Goal: Transaction & Acquisition: Purchase product/service

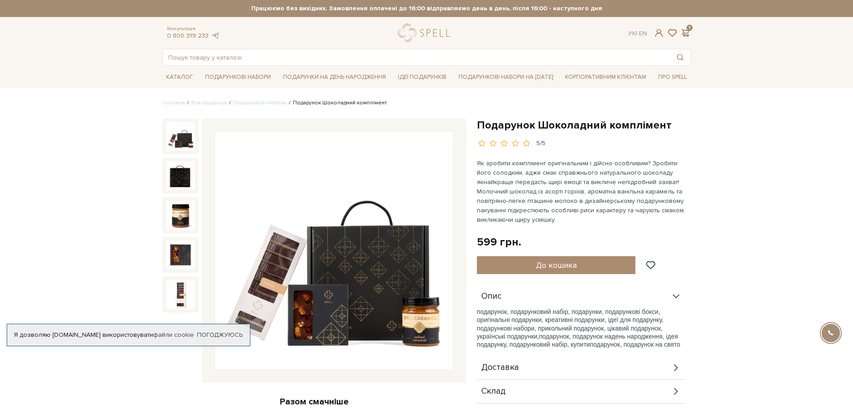
click at [397, 272] on img at bounding box center [333, 250] width 237 height 237
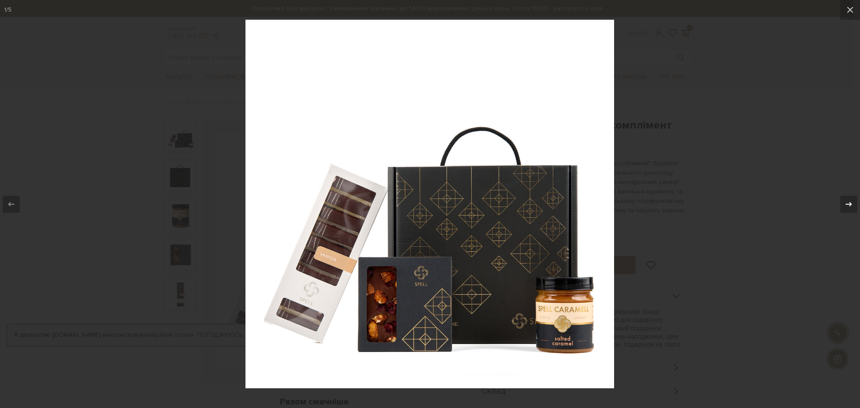
click at [852, 201] on icon at bounding box center [848, 204] width 11 height 11
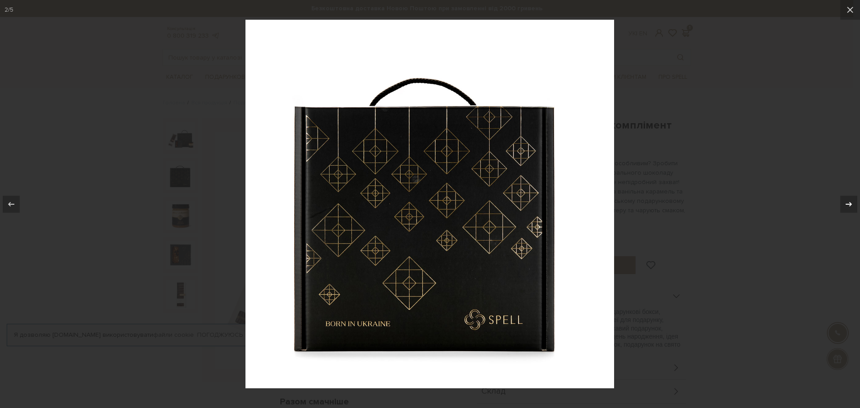
click at [852, 201] on icon at bounding box center [848, 204] width 11 height 11
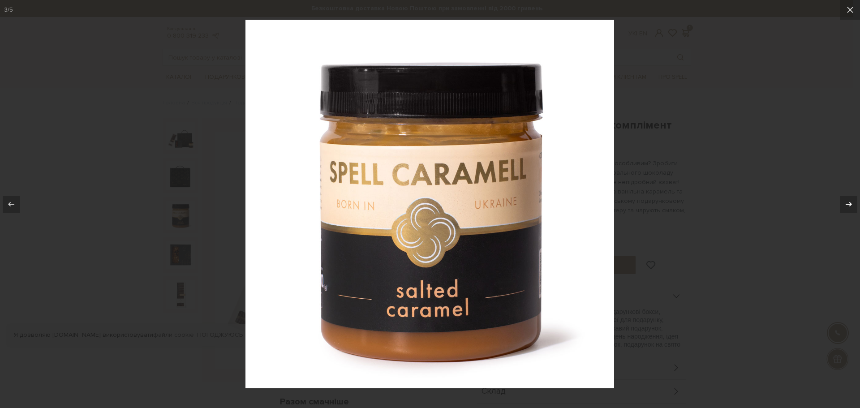
click at [852, 201] on icon at bounding box center [848, 204] width 11 height 11
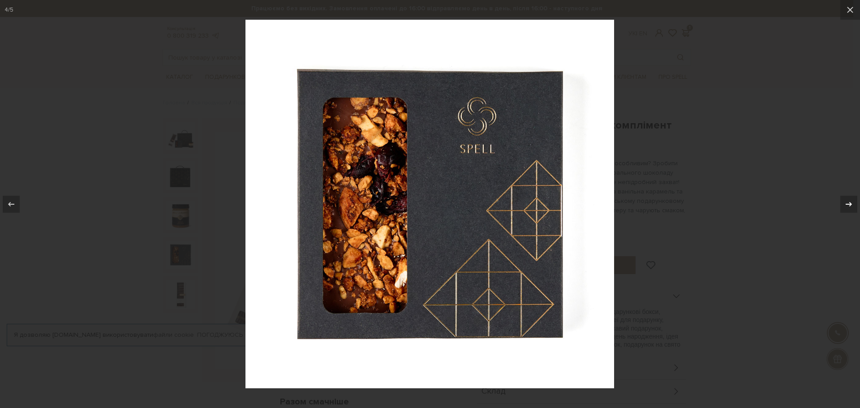
click at [852, 201] on icon at bounding box center [848, 204] width 11 height 11
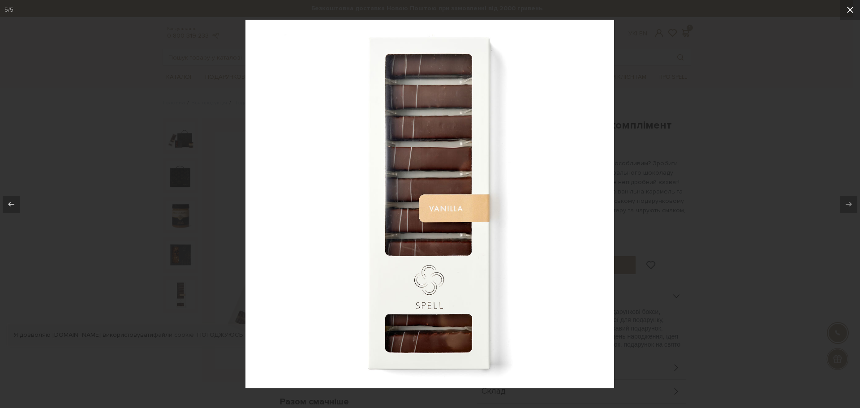
click at [852, 10] on icon at bounding box center [849, 9] width 11 height 11
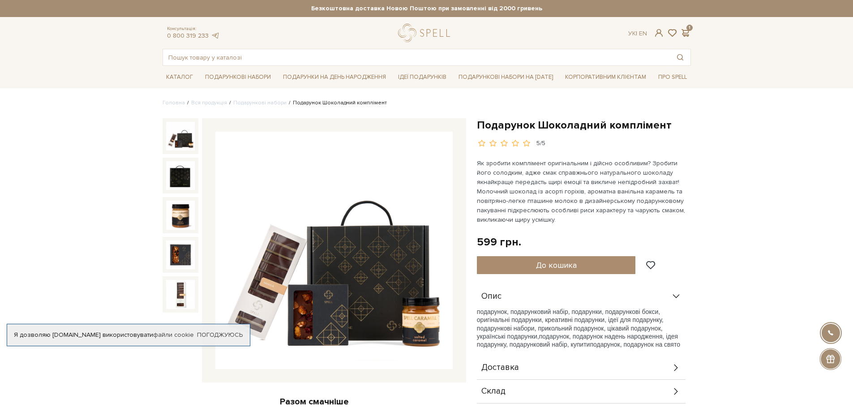
click at [176, 141] on img at bounding box center [180, 136] width 29 height 29
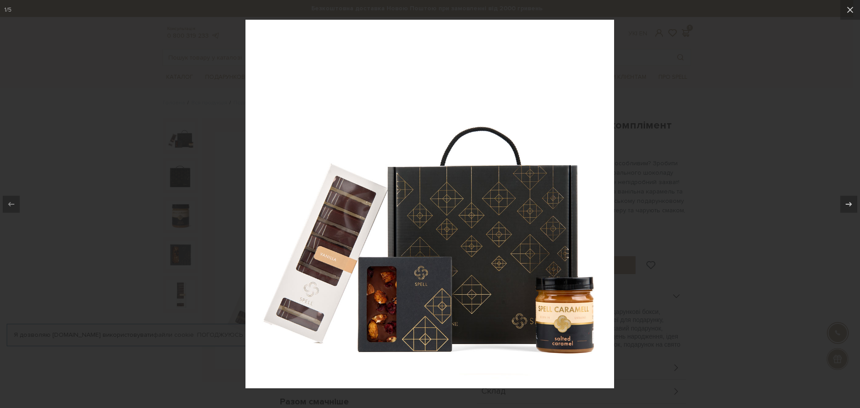
click at [300, 279] on img at bounding box center [429, 204] width 368 height 368
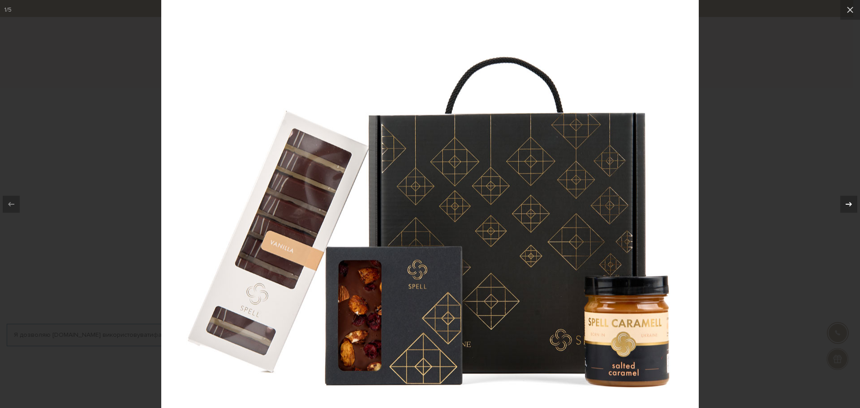
click at [848, 208] on icon at bounding box center [848, 204] width 11 height 11
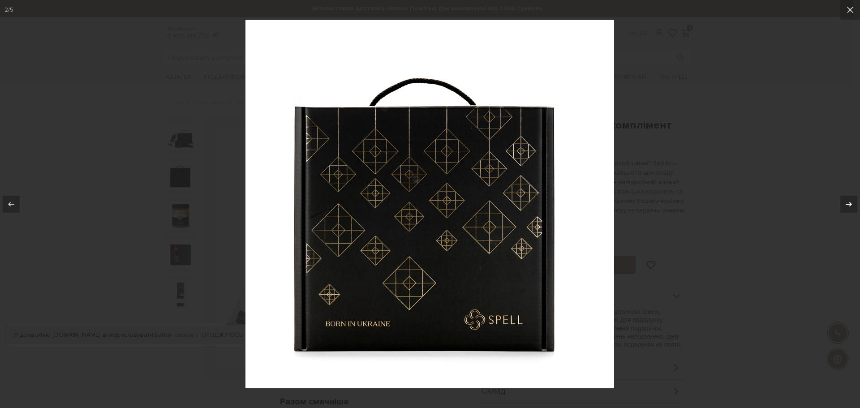
click at [848, 208] on icon at bounding box center [848, 204] width 11 height 11
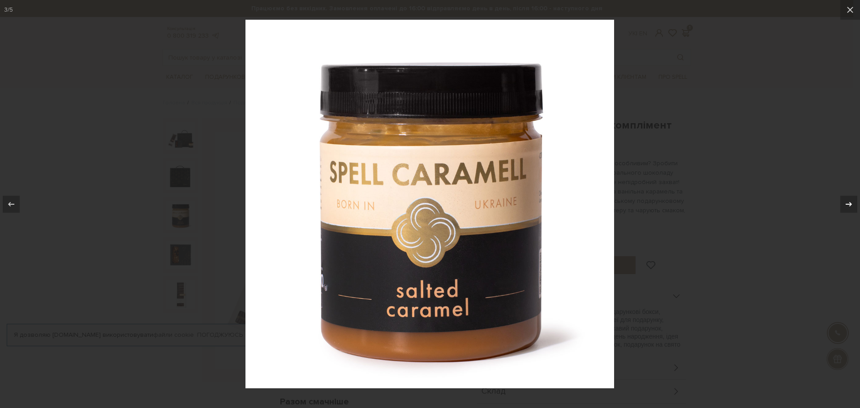
click at [848, 208] on icon at bounding box center [848, 204] width 11 height 11
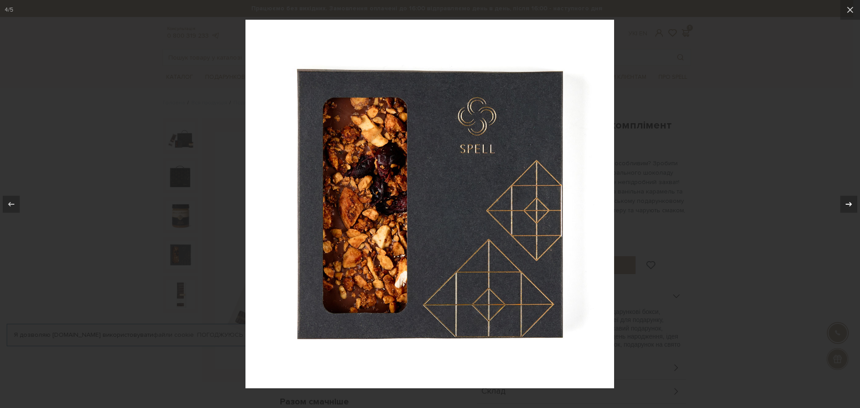
click at [848, 208] on icon at bounding box center [848, 204] width 11 height 11
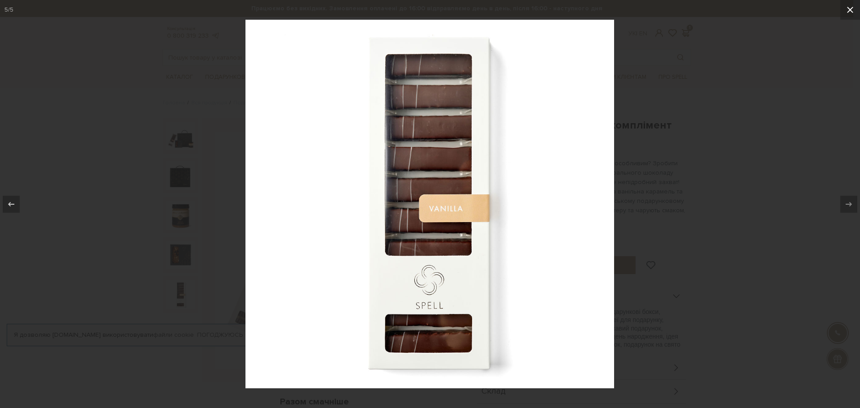
click at [847, 13] on icon at bounding box center [850, 10] width 6 height 6
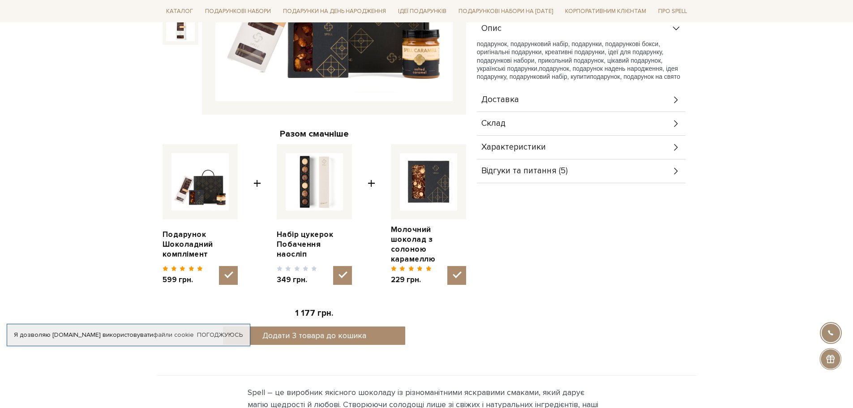
scroll to position [268, 0]
click at [186, 190] on img at bounding box center [199, 181] width 57 height 57
click at [219, 265] on input "checkbox" at bounding box center [228, 274] width 19 height 19
checkbox input "false"
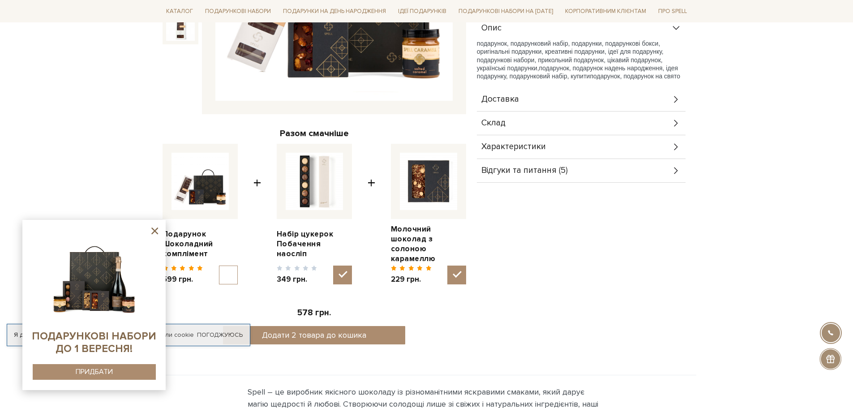
click at [95, 307] on img at bounding box center [93, 275] width 91 height 91
click at [131, 369] on button "ПРИДБАТИ" at bounding box center [94, 372] width 123 height 16
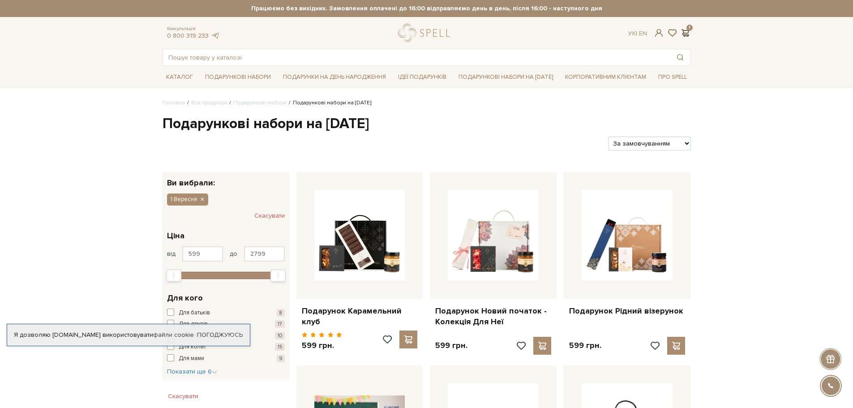
click at [685, 28] on div "Консультація: 0 800 319 233 Ук | En | 1" at bounding box center [426, 33] width 539 height 18
click at [688, 31] on span at bounding box center [685, 32] width 11 height 9
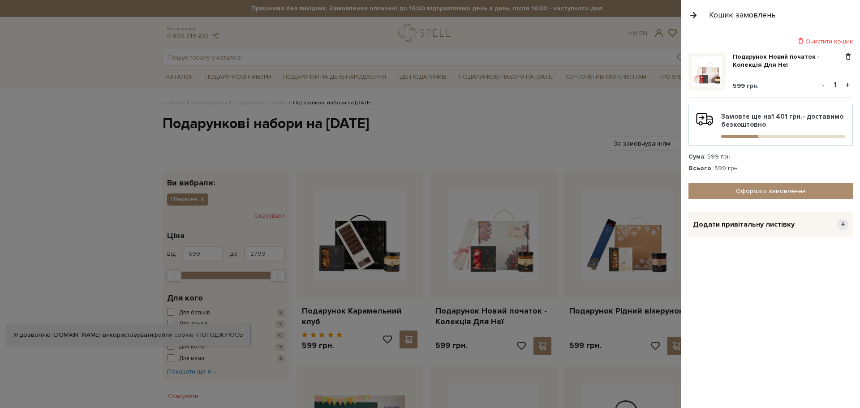
click at [651, 108] on div at bounding box center [430, 204] width 860 height 408
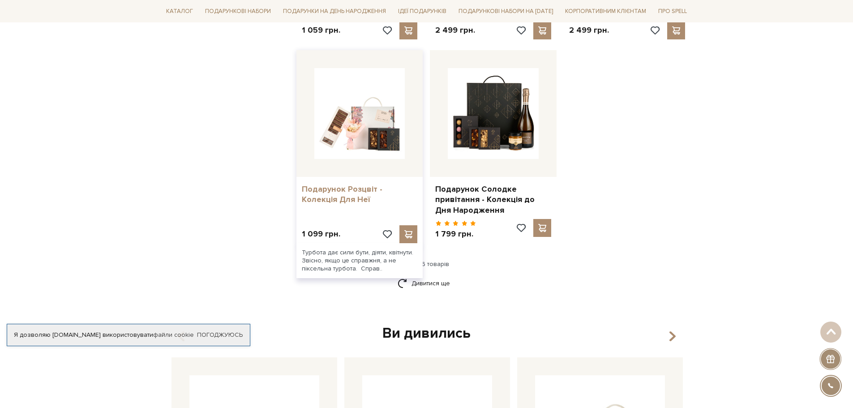
scroll to position [1075, 0]
click at [345, 184] on link "Подарунок Розцвіт - Колекція Для Неї" at bounding box center [360, 194] width 116 height 21
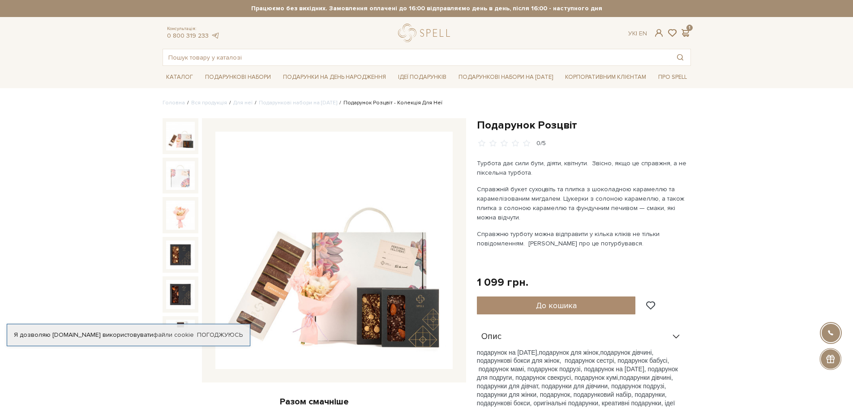
click at [333, 258] on img at bounding box center [333, 250] width 237 height 237
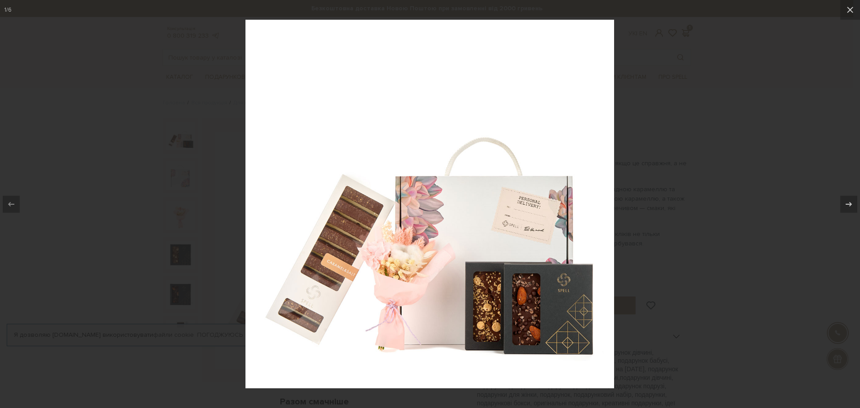
click at [675, 308] on div at bounding box center [430, 204] width 860 height 408
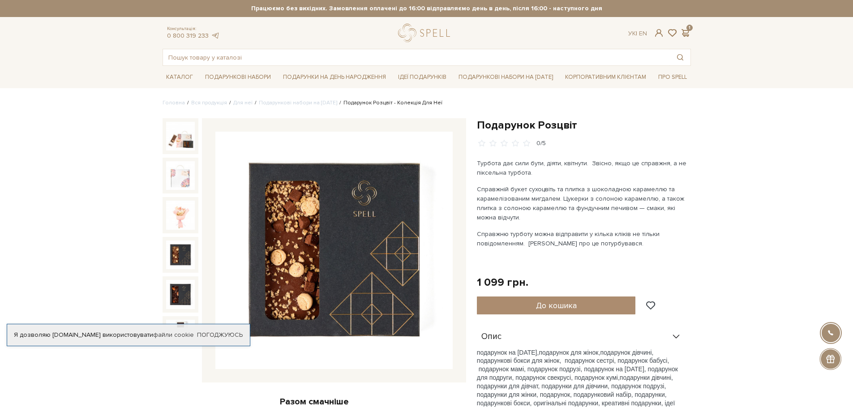
click at [487, 146] on div at bounding box center [504, 143] width 54 height 9
drag, startPoint x: 513, startPoint y: 138, endPoint x: 522, endPoint y: 135, distance: 9.5
click at [513, 138] on div "Подарунок Розцвіт 0/5" at bounding box center [584, 133] width 214 height 30
click at [525, 134] on div "Подарунок Розцвіт 0/5" at bounding box center [584, 133] width 214 height 30
drag, startPoint x: 528, startPoint y: 136, endPoint x: 535, endPoint y: 135, distance: 7.2
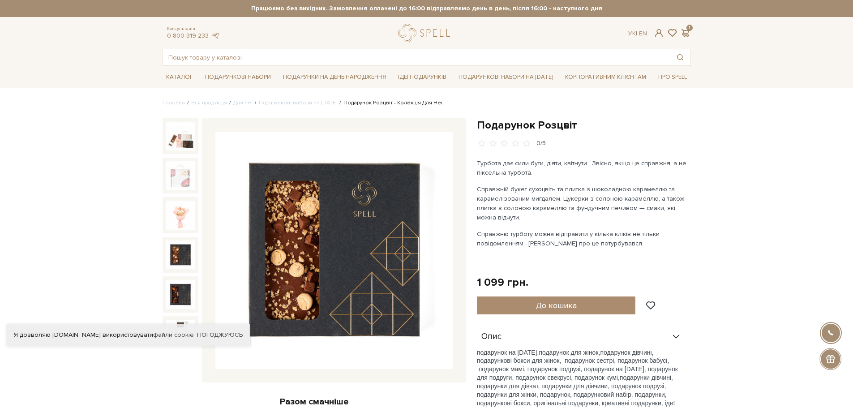
click at [529, 136] on div "Подарунок Розцвіт 0/5" at bounding box center [584, 133] width 214 height 30
drag, startPoint x: 535, startPoint y: 135, endPoint x: 391, endPoint y: 117, distance: 145.3
click at [516, 133] on div "Подарунок Розцвіт 0/5" at bounding box center [584, 133] width 214 height 30
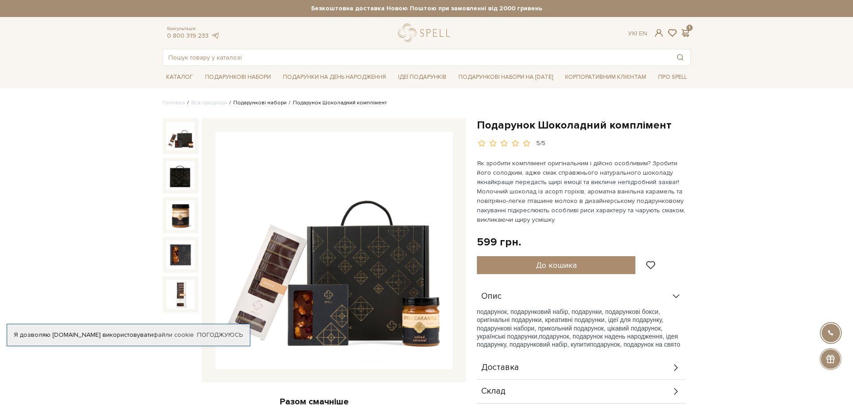
click at [267, 104] on link "Подарункові набори" at bounding box center [259, 102] width 53 height 7
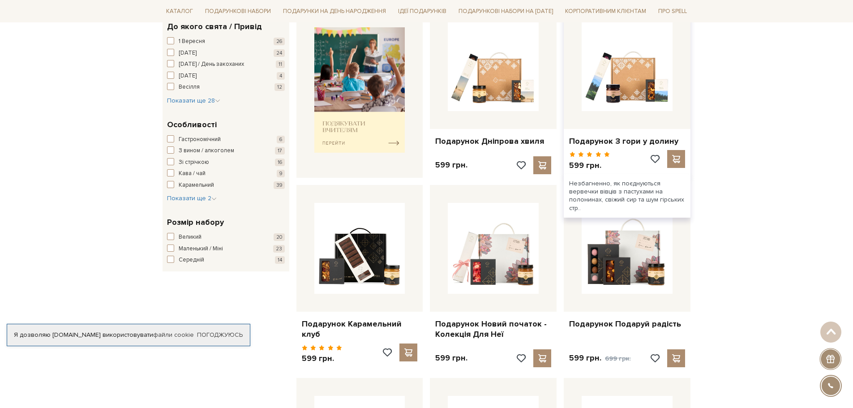
scroll to position [357, 0]
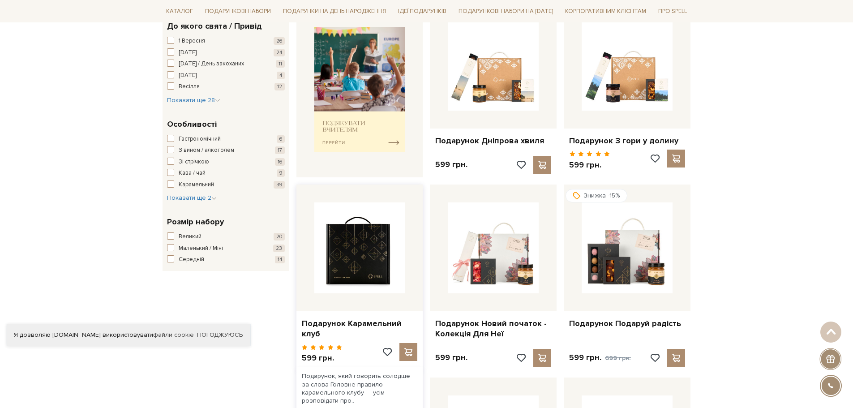
click at [366, 242] on img at bounding box center [359, 247] width 91 height 91
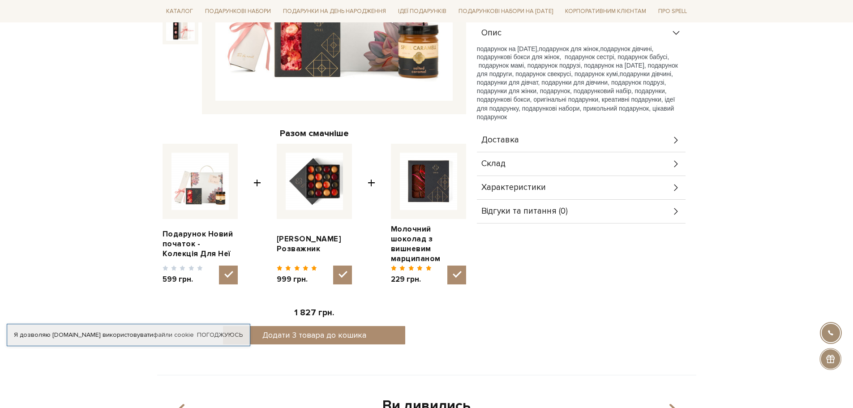
scroll to position [269, 0]
click at [518, 155] on div "Склад" at bounding box center [581, 163] width 209 height 23
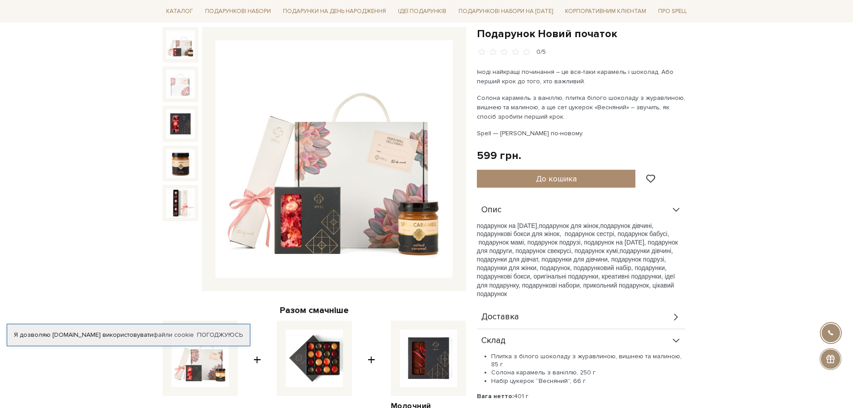
scroll to position [91, 0]
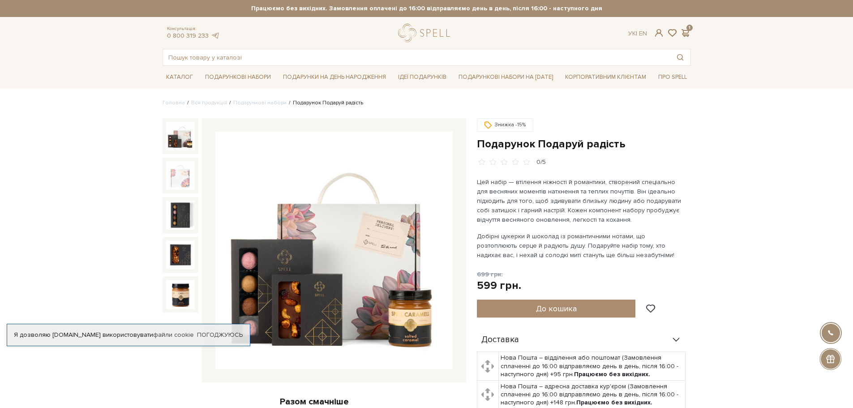
click at [287, 254] on img at bounding box center [333, 250] width 237 height 237
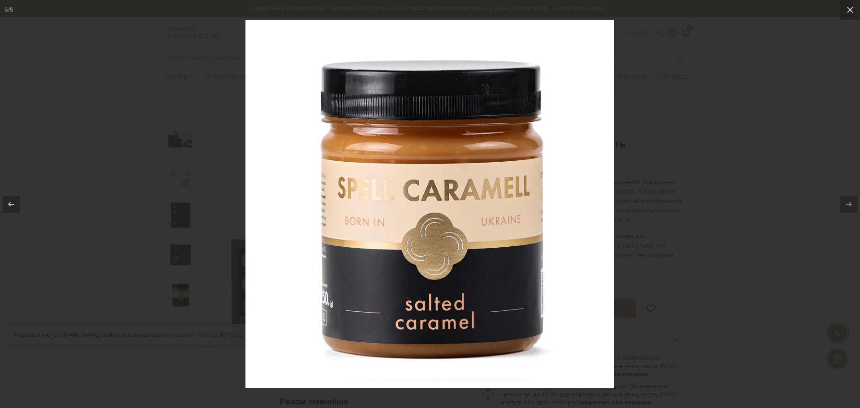
click at [728, 77] on div at bounding box center [430, 204] width 860 height 408
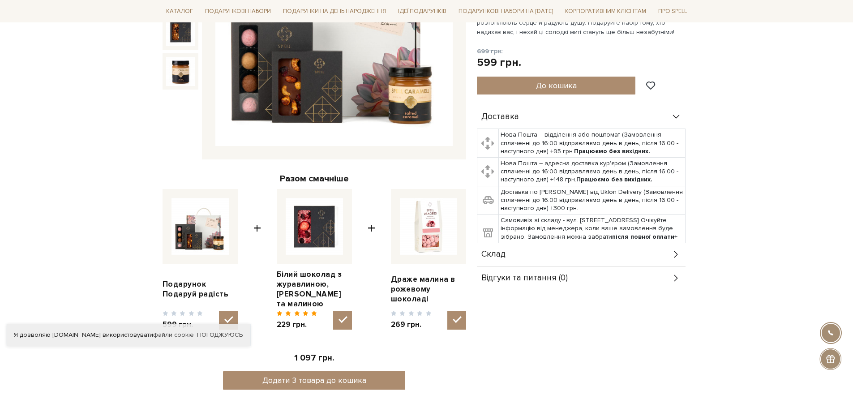
scroll to position [223, 0]
click at [589, 255] on div "Склад" at bounding box center [581, 253] width 209 height 23
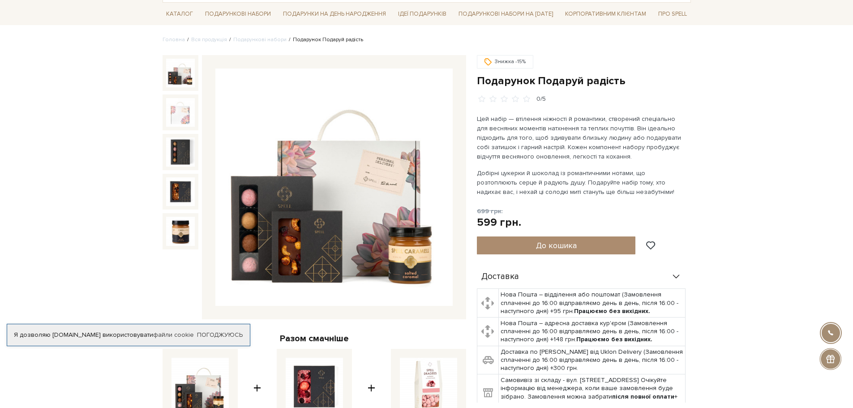
scroll to position [63, 0]
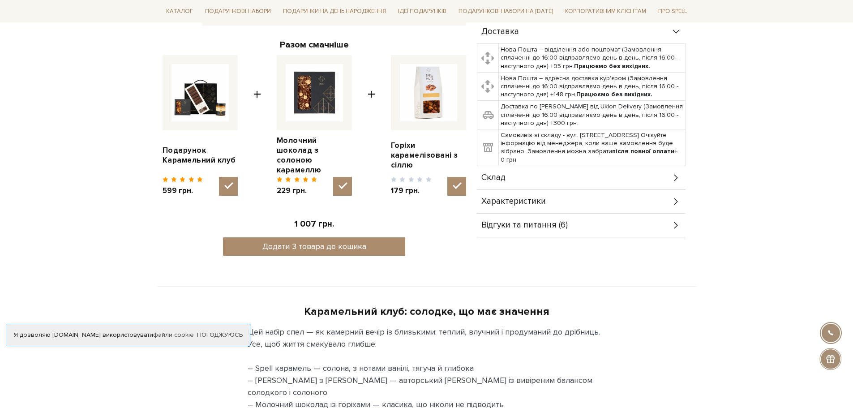
scroll to position [358, 0]
click at [617, 226] on div "Відгуки та питання (6)" at bounding box center [581, 224] width 209 height 23
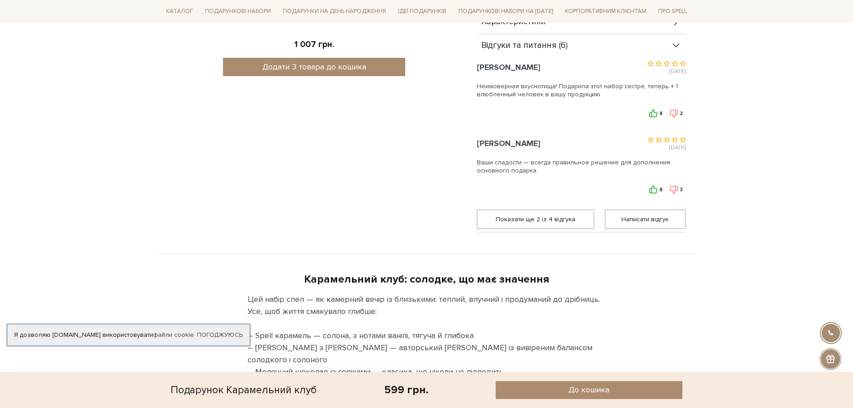
scroll to position [537, 0]
click at [535, 222] on span "Показати ще 2 iз 4 вiдгука" at bounding box center [536, 219] width 106 height 18
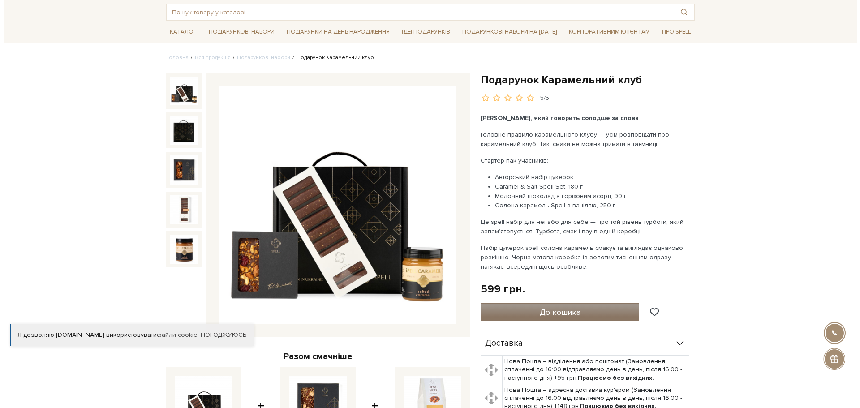
scroll to position [45, 0]
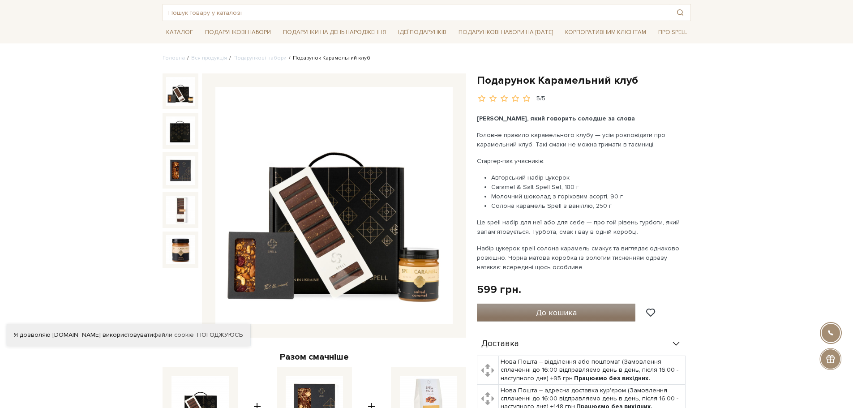
click at [539, 311] on span "До кошика" at bounding box center [556, 313] width 41 height 10
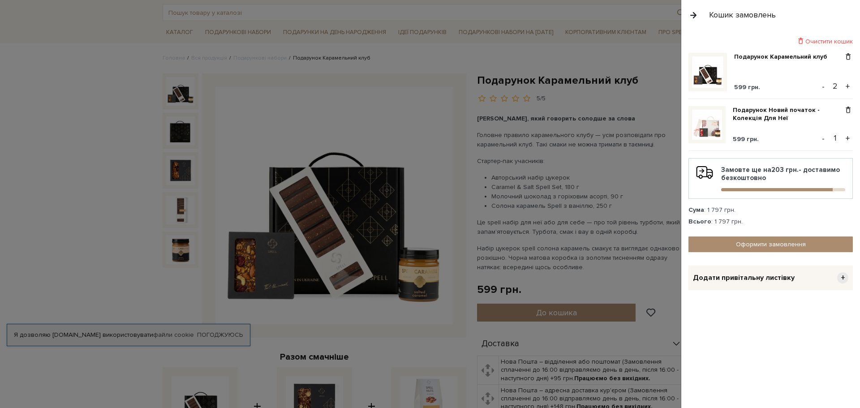
click at [822, 89] on button "-" at bounding box center [822, 86] width 9 height 13
click at [822, 137] on button "-" at bounding box center [822, 138] width 9 height 13
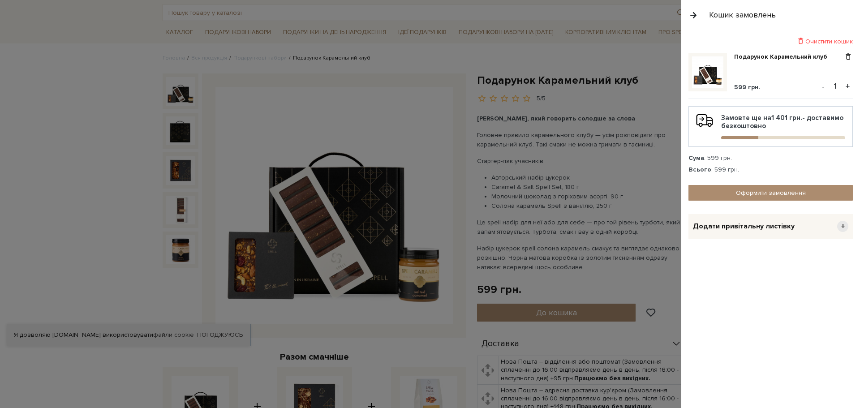
click at [755, 224] on span "Додати привітальну листівку" at bounding box center [744, 226] width 102 height 9
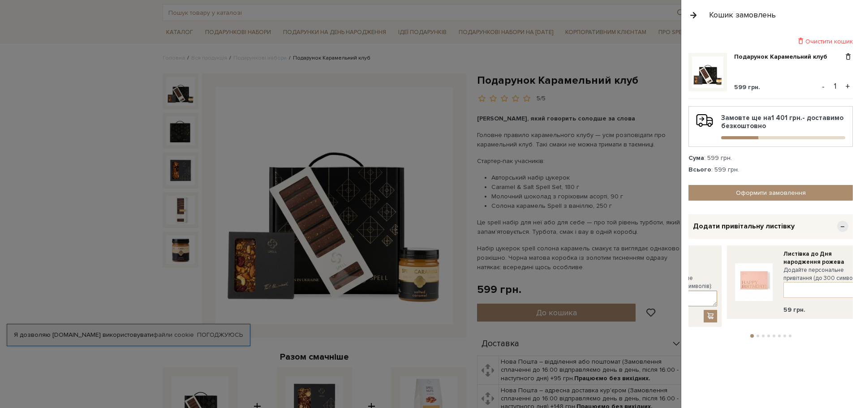
drag, startPoint x: 803, startPoint y: 293, endPoint x: 685, endPoint y: 310, distance: 118.9
click at [689, 308] on div "Листівка до Дня народження лавандова Додайте персональне привітання (до 300 сим…" at bounding box center [674, 286] width 85 height 73
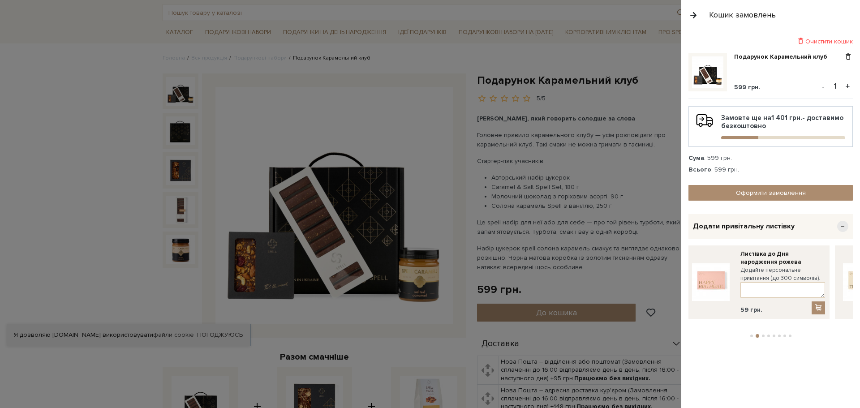
drag, startPoint x: 780, startPoint y: 315, endPoint x: 674, endPoint y: 321, distance: 106.2
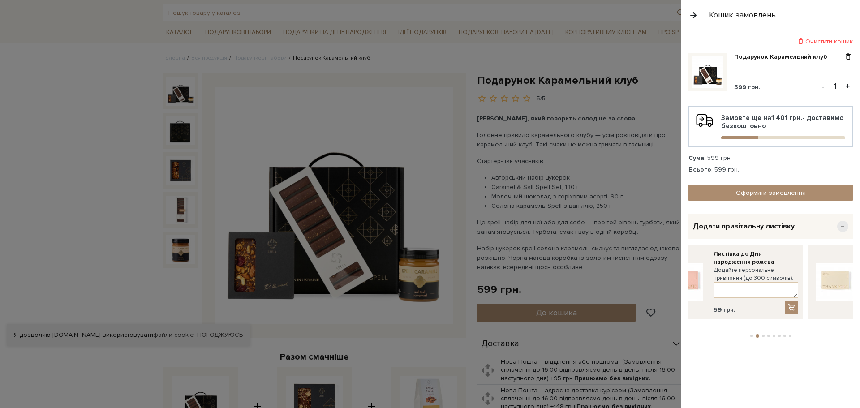
drag, startPoint x: 786, startPoint y: 310, endPoint x: 702, endPoint y: 314, distance: 84.3
click at [702, 314] on div "Листівка до Дня народження рожева Додайте персональне привітання (до 300 символ…" at bounding box center [730, 281] width 146 height 73
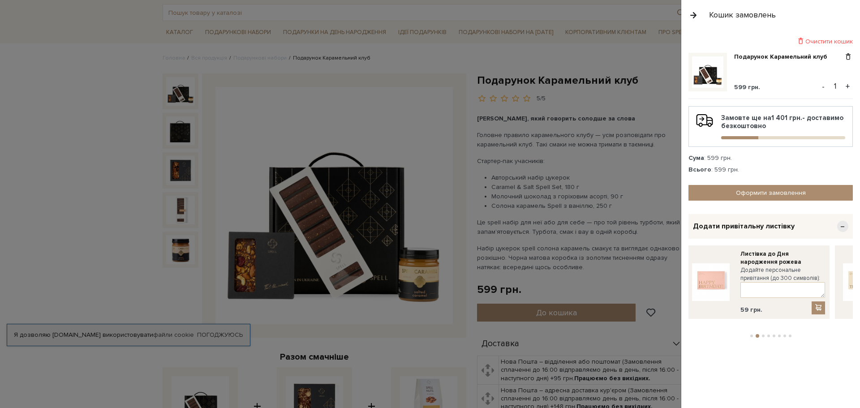
click at [819, 355] on div "Очистити кошик Подарунок Карамельний клуб 599 грн. - 1 + Замовте ще на 1 401 гр…" at bounding box center [770, 219] width 179 height 378
click at [784, 187] on link "Оформити замовлення" at bounding box center [770, 193] width 164 height 16
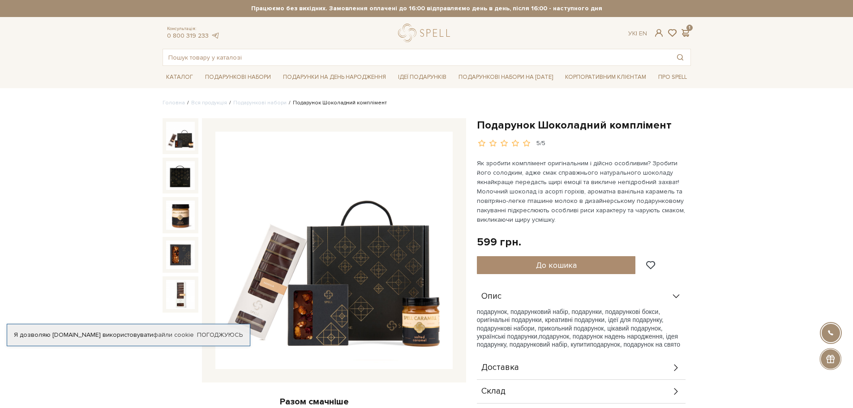
click at [524, 141] on span at bounding box center [526, 143] width 9 height 8
drag, startPoint x: 513, startPoint y: 137, endPoint x: 520, endPoint y: 150, distance: 14.8
click at [512, 139] on div "Подарунок Шоколадний комплімент 5/5" at bounding box center [584, 133] width 214 height 30
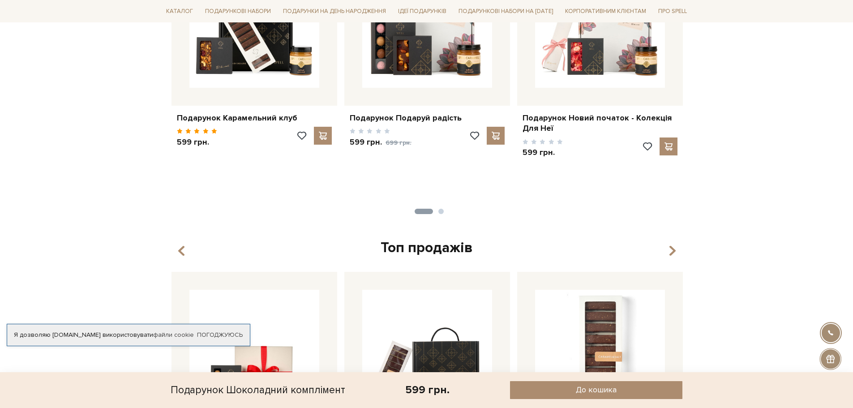
scroll to position [805, 0]
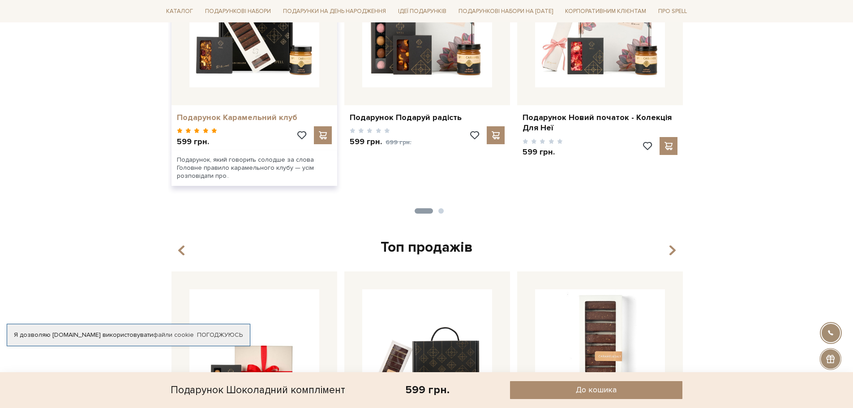
click at [282, 112] on link "Подарунок Карамельний клуб" at bounding box center [254, 117] width 155 height 10
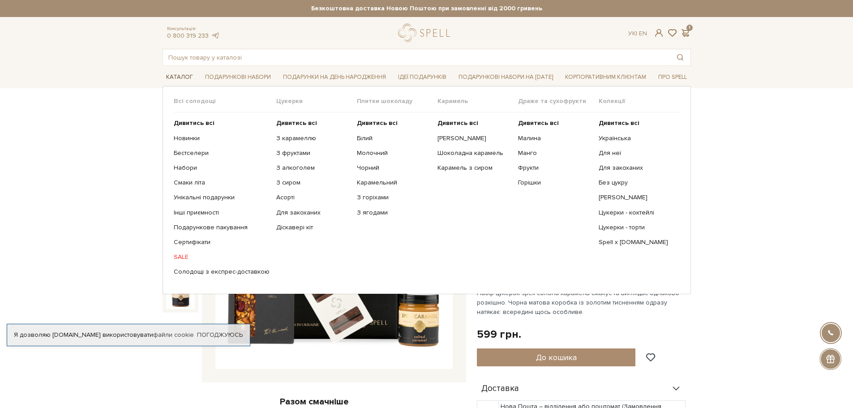
click at [173, 78] on link "Каталог" at bounding box center [180, 77] width 34 height 14
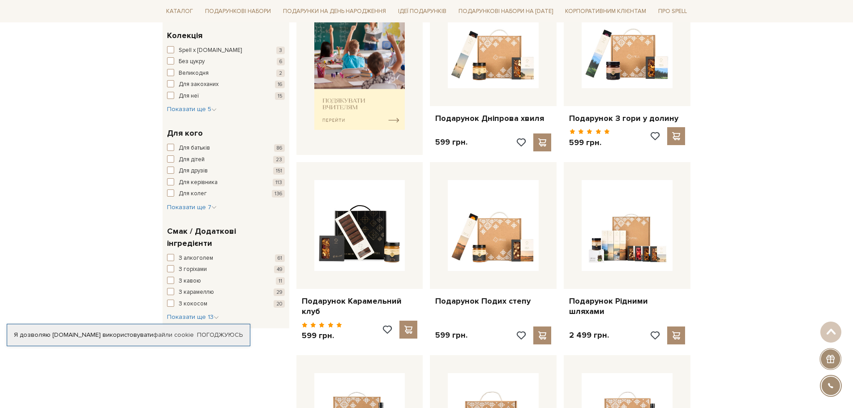
scroll to position [397, 0]
click at [169, 182] on span "button" at bounding box center [170, 181] width 7 height 7
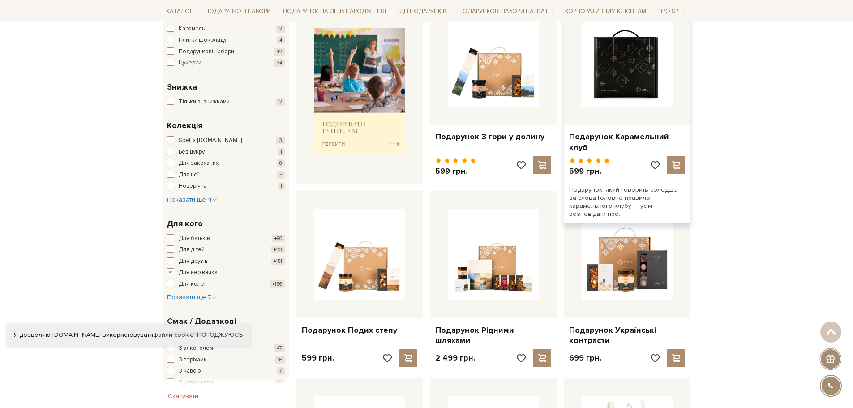
scroll to position [356, 0]
click at [648, 77] on img at bounding box center [627, 61] width 91 height 91
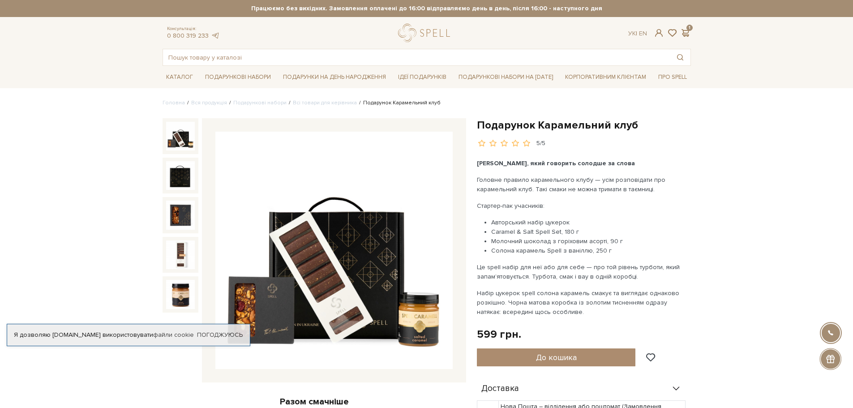
click at [516, 141] on span at bounding box center [514, 143] width 9 height 8
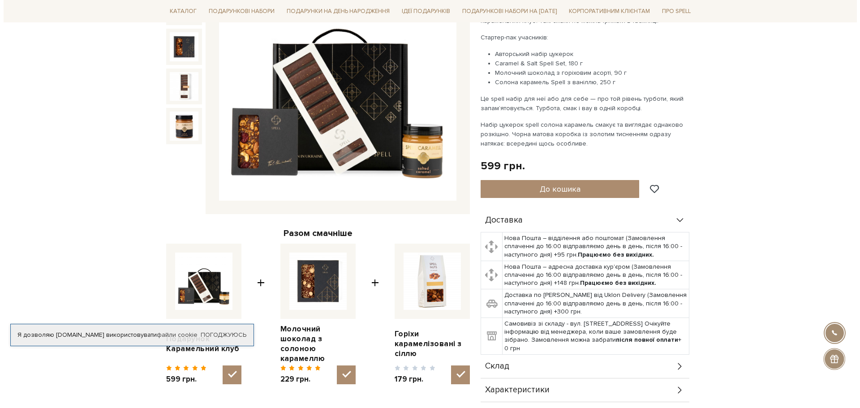
scroll to position [169, 0]
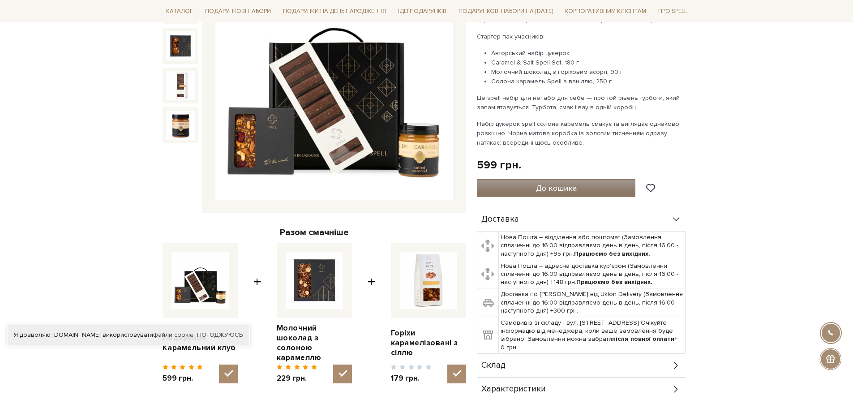
click at [508, 190] on button "До кошика" at bounding box center [556, 188] width 159 height 18
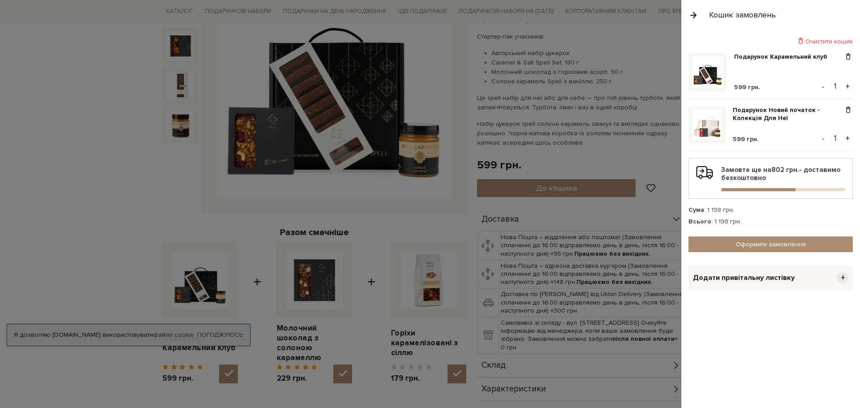
click at [712, 126] on img at bounding box center [707, 125] width 30 height 30
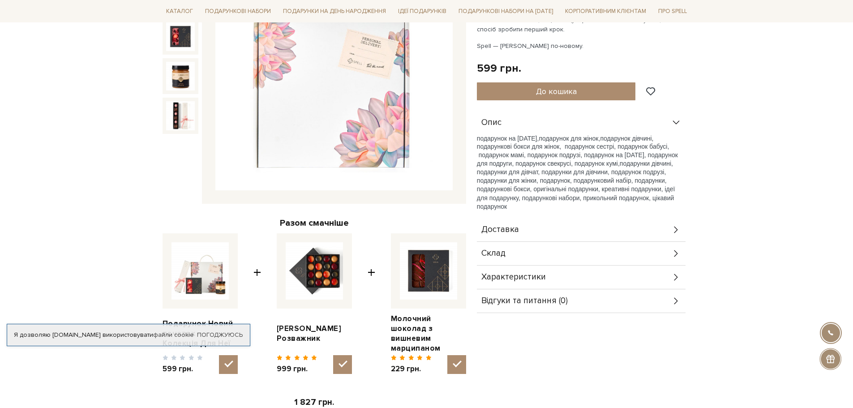
scroll to position [179, 0]
click at [567, 252] on div "Склад" at bounding box center [581, 252] width 209 height 23
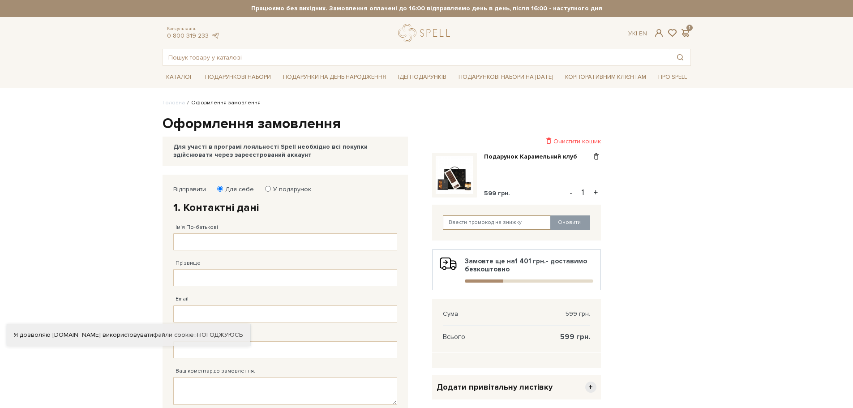
click at [518, 222] on input "text" at bounding box center [497, 222] width 108 height 14
click at [217, 244] on input "Ім'я По-батькові" at bounding box center [285, 241] width 224 height 17
type input "[PERSON_NAME]"
type input "Кобзиста"
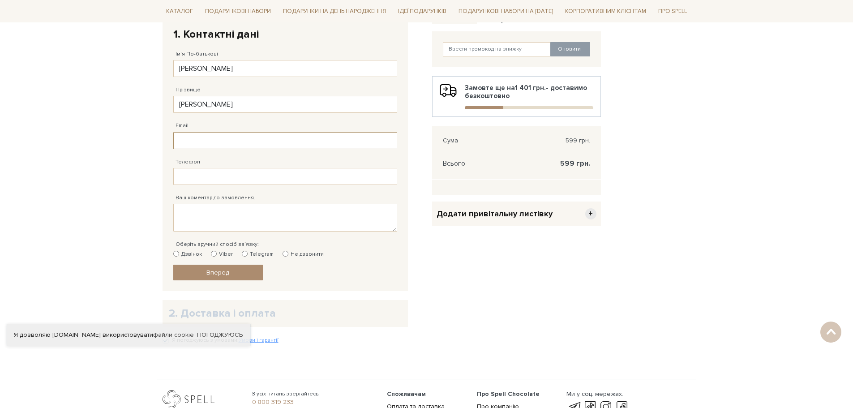
click at [218, 147] on input "Email" at bounding box center [285, 140] width 224 height 17
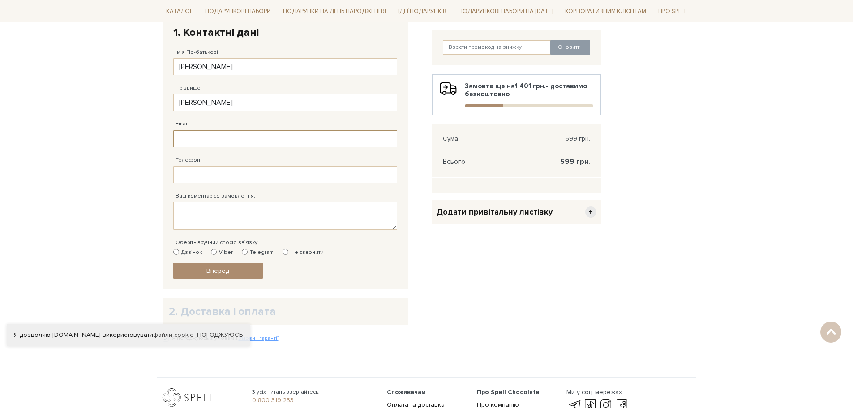
scroll to position [178, 0]
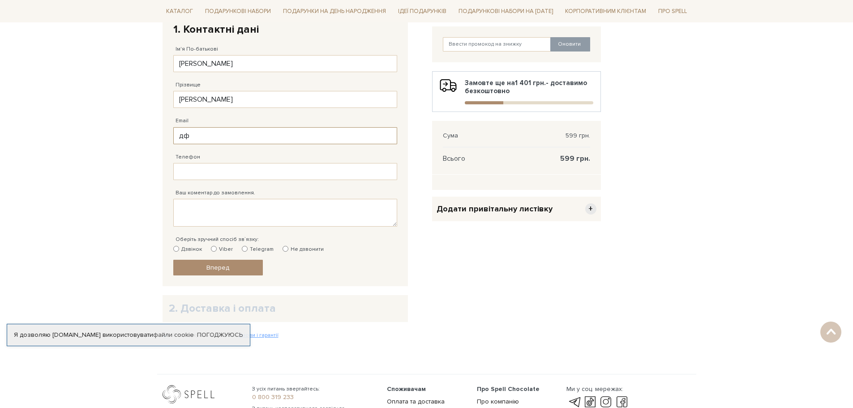
type input "д"
type input "Д"
type input "ladysnejanka@gmail.com"
click at [250, 170] on input "Телефон" at bounding box center [285, 171] width 224 height 17
type input "38 (096) 891 95 94"
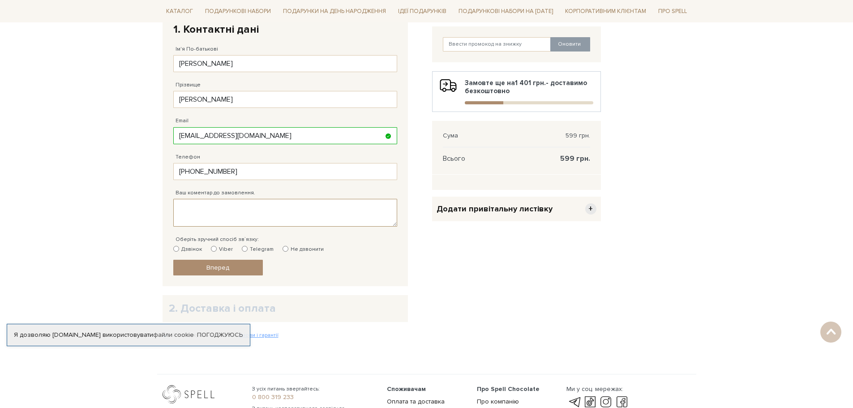
click at [228, 223] on textarea "Ваш коментар до замовлення." at bounding box center [285, 213] width 224 height 28
click at [242, 248] on input "Telegram" at bounding box center [245, 249] width 6 height 6
radio input "true"
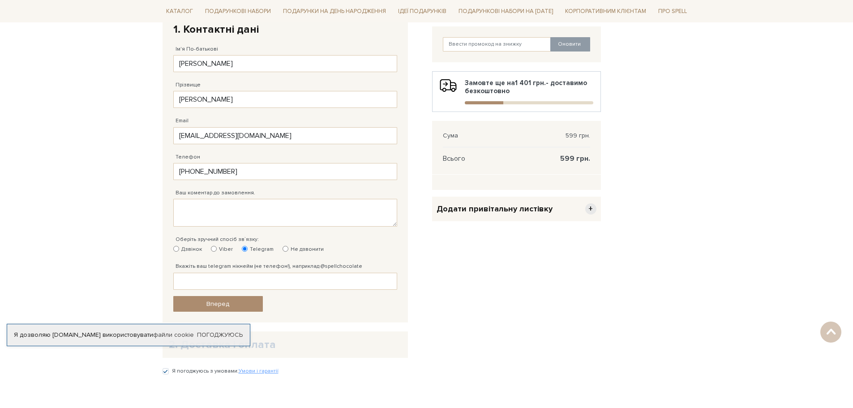
click at [175, 249] on input "Дзвінок" at bounding box center [176, 249] width 6 height 6
radio input "true"
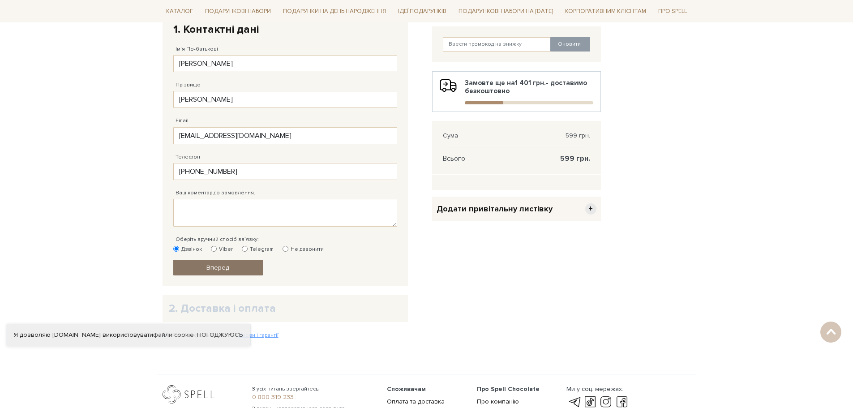
click at [239, 271] on link "Вперед" at bounding box center [218, 268] width 90 height 16
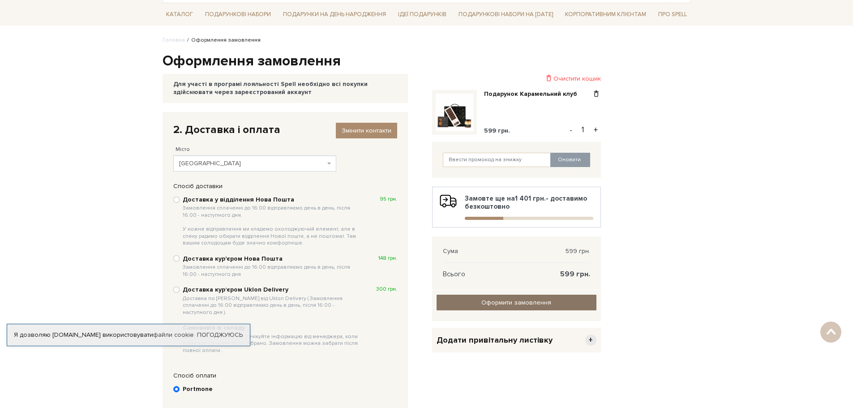
scroll to position [62, 0]
click at [539, 298] on link "Оформити замовлення" at bounding box center [517, 303] width 160 height 16
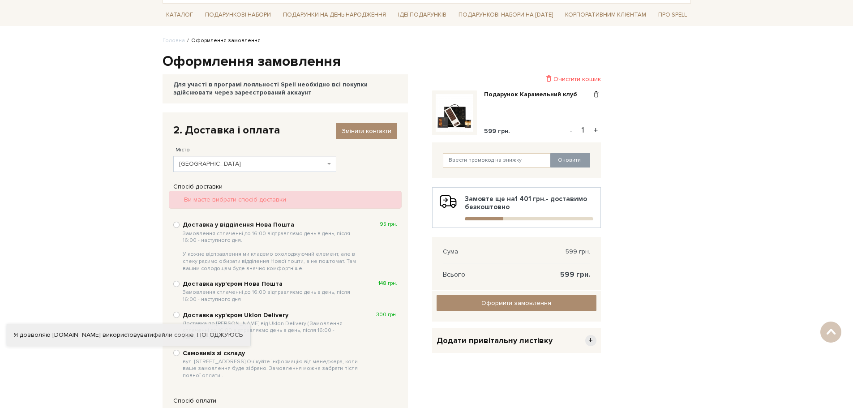
click at [286, 169] on span "Київ" at bounding box center [254, 164] width 163 height 16
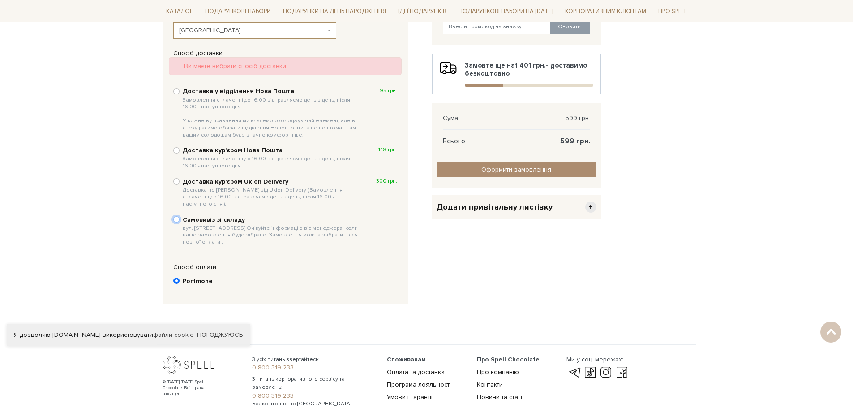
click at [175, 216] on input "Самовивіз зі складу вул. Велика Кільцева, 4-А. Очікуйте інформацію від менеджер…" at bounding box center [176, 219] width 6 height 6
radio input "true"
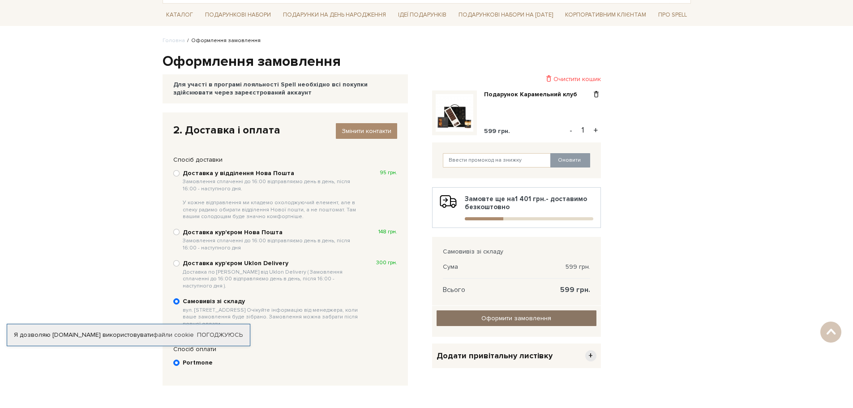
click at [528, 323] on input "Оформити замовлення" at bounding box center [517, 318] width 160 height 16
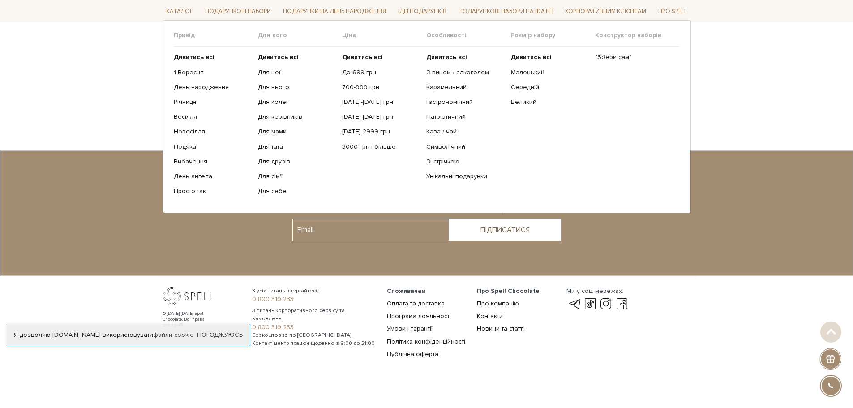
scroll to position [177, 0]
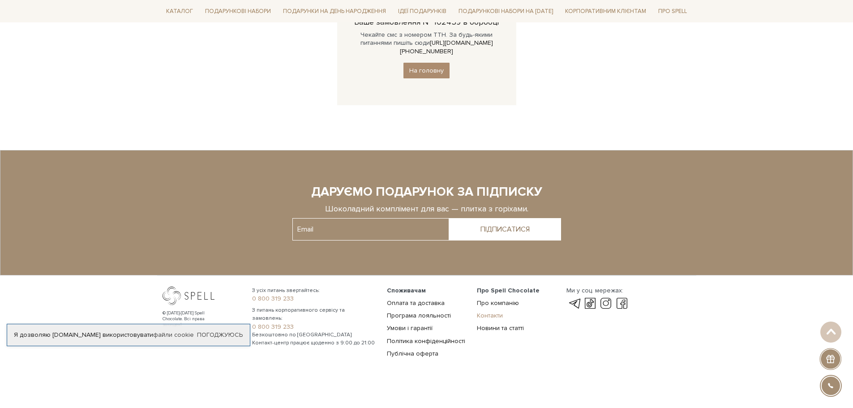
click at [497, 312] on link "Контакти" at bounding box center [490, 316] width 26 height 8
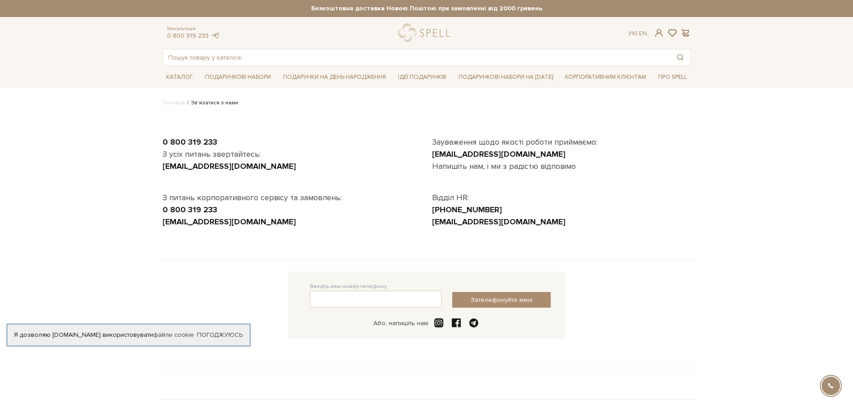
drag, startPoint x: 453, startPoint y: 7, endPoint x: 448, endPoint y: 6, distance: 5.4
click at [453, 7] on strong "Безкоштовна доставка Новою Поштою при замовленні від 2000 гривень" at bounding box center [427, 8] width 528 height 8
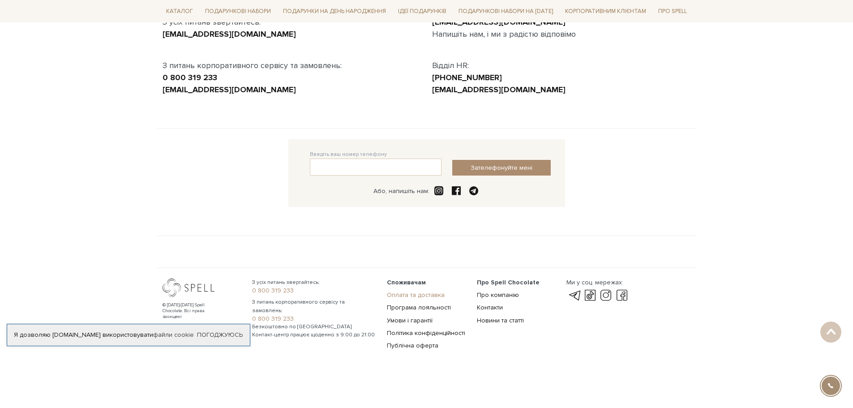
click at [437, 296] on link "Оплата та доставка" at bounding box center [416, 295] width 58 height 8
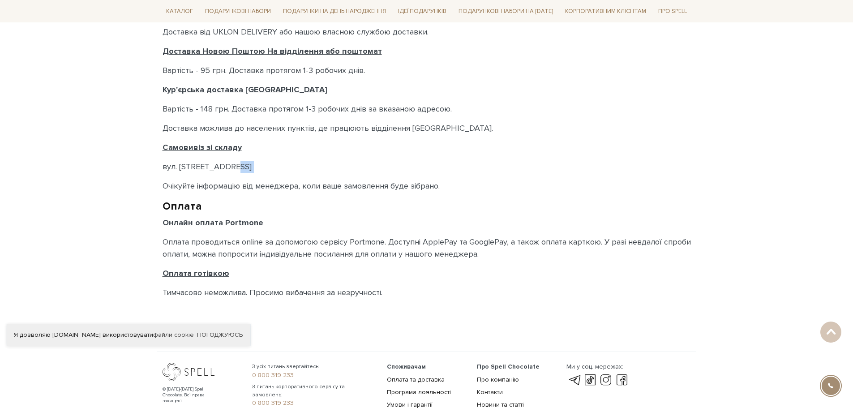
scroll to position [402, 0]
drag, startPoint x: 163, startPoint y: 177, endPoint x: 248, endPoint y: 175, distance: 86.0
click at [248, 175] on div "Доставка і Оплата Прийом замовлень Цілодобово 24/7 Ви можете оформити замовленн…" at bounding box center [427, 18] width 528 height 561
click at [268, 163] on p "вул. [STREET_ADDRESS]" at bounding box center [427, 166] width 528 height 12
